Goal: Information Seeking & Learning: Understand process/instructions

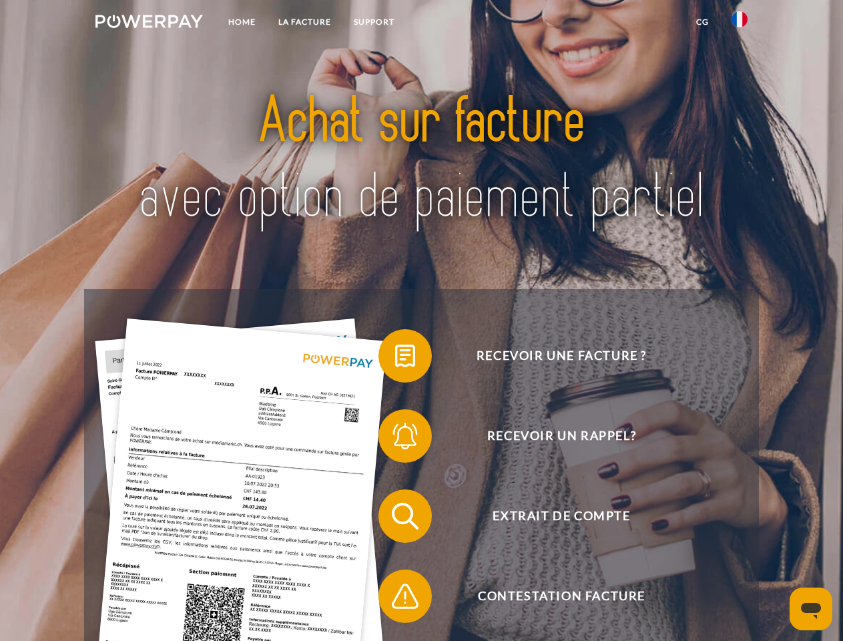
click at [149, 23] on img at bounding box center [148, 21] width 107 height 13
click at [740, 23] on img at bounding box center [740, 19] width 16 height 16
click at [702, 22] on link "CG" at bounding box center [702, 22] width 35 height 24
click at [395, 359] on span at bounding box center [385, 355] width 67 height 67
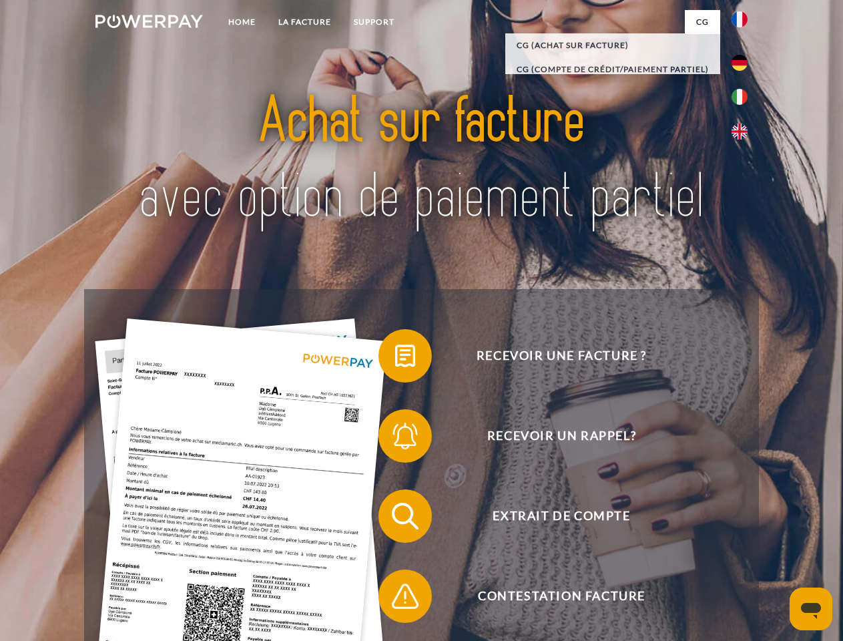
click at [395, 439] on span at bounding box center [385, 436] width 67 height 67
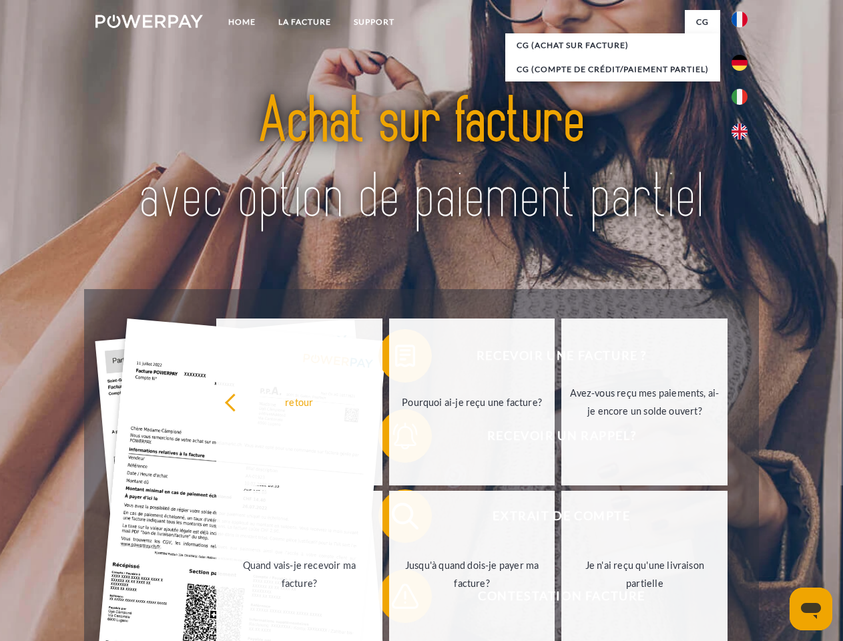
click at [395, 519] on link "Jusqu'à quand dois-je payer ma facture?" at bounding box center [472, 574] width 166 height 167
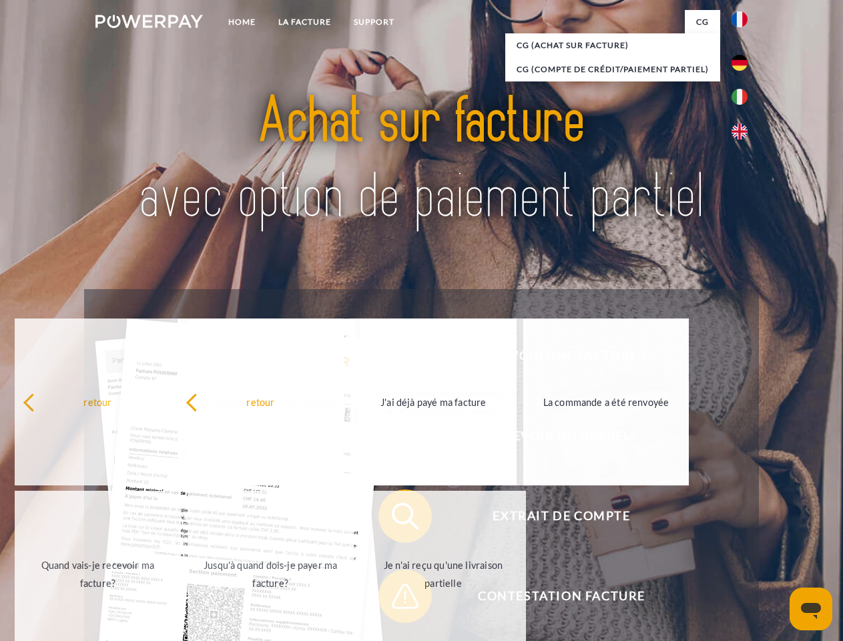
click at [395, 599] on span at bounding box center [385, 596] width 67 height 67
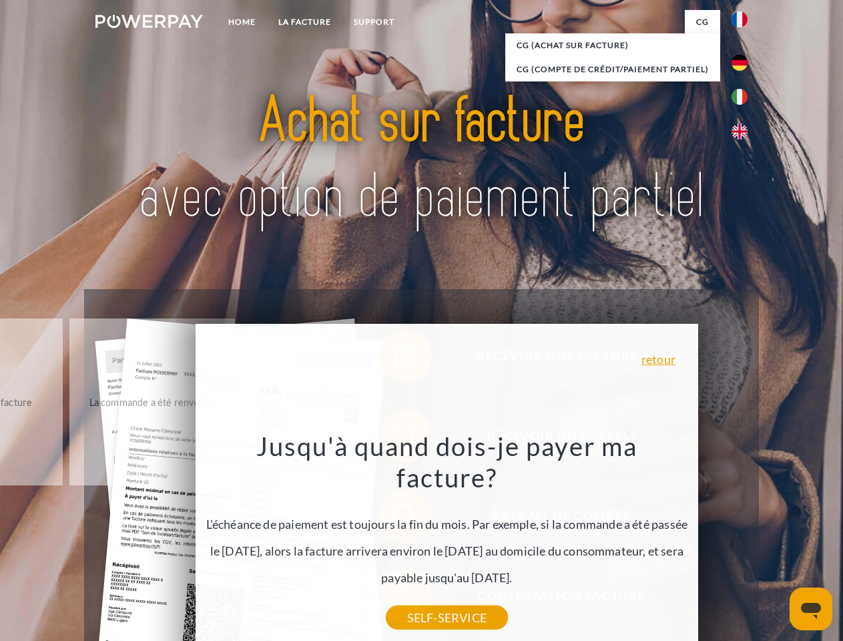
click at [811, 609] on icon "Ouvrir la fenêtre de messagerie" at bounding box center [811, 611] width 20 height 16
